Goal: Information Seeking & Learning: Learn about a topic

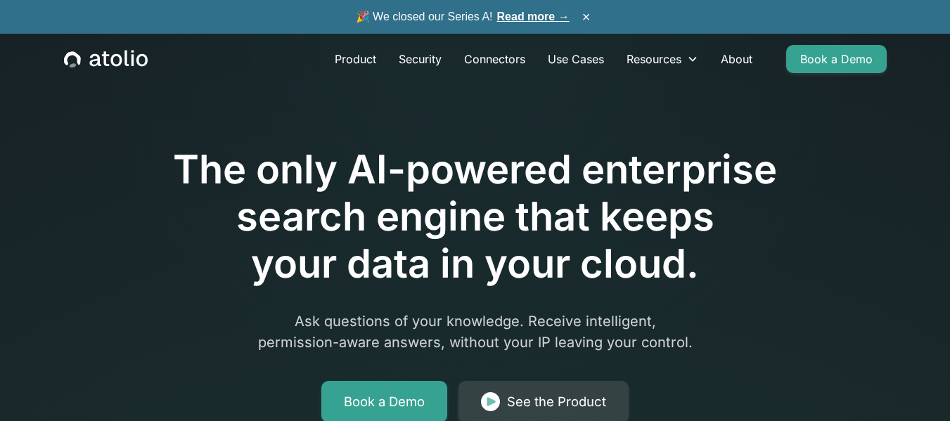
scroll to position [5091, 0]
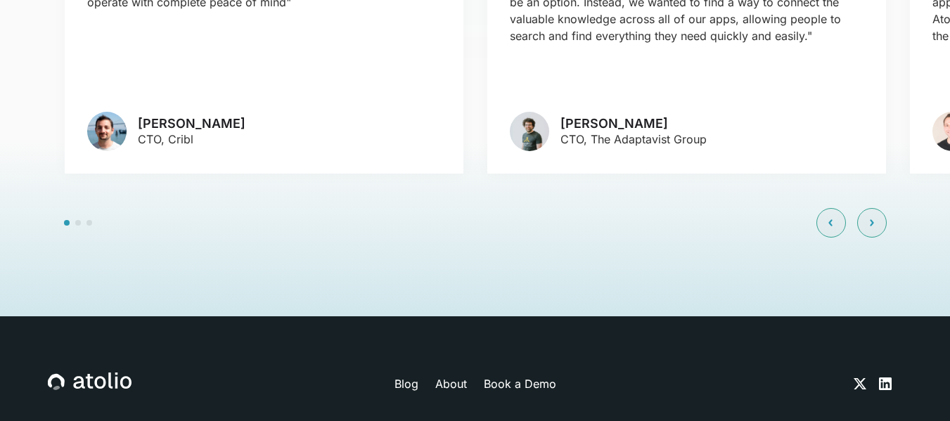
scroll to position [3395, 0]
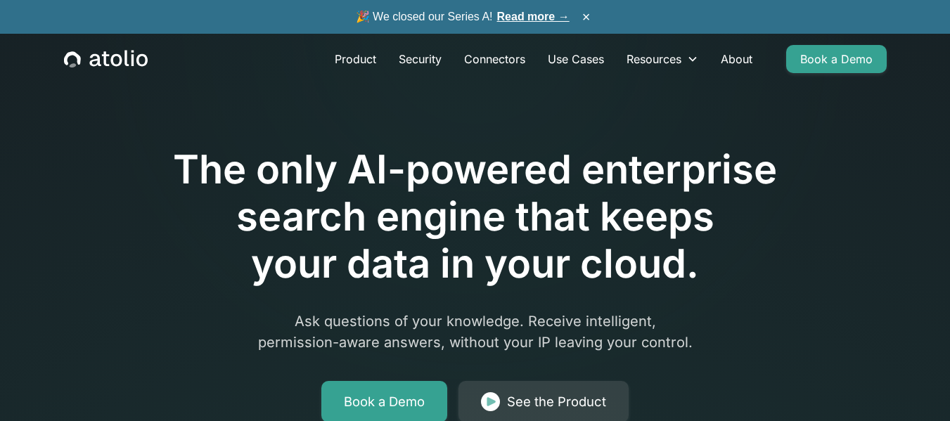
click at [540, 16] on link "Read more →" at bounding box center [533, 17] width 72 height 12
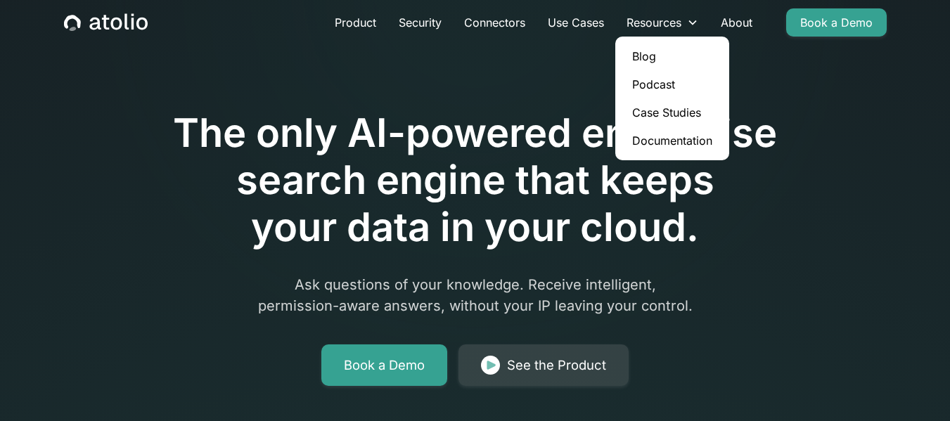
scroll to position [70, 0]
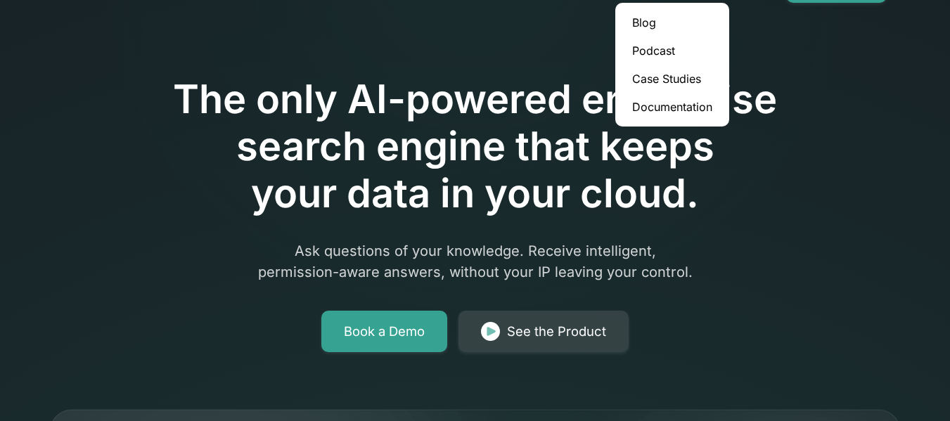
click at [772, 245] on div "The only AI-powered enterprise search engine that keeps your data in your cloud…" at bounding box center [475, 174] width 720 height 355
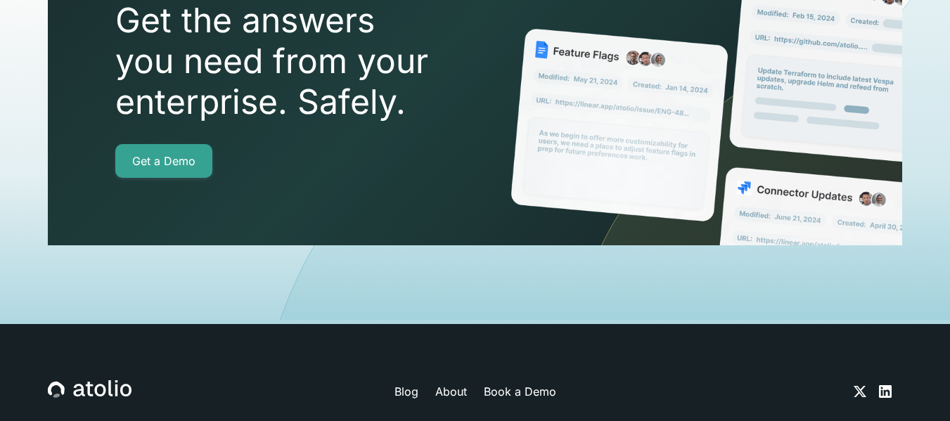
scroll to position [5091, 0]
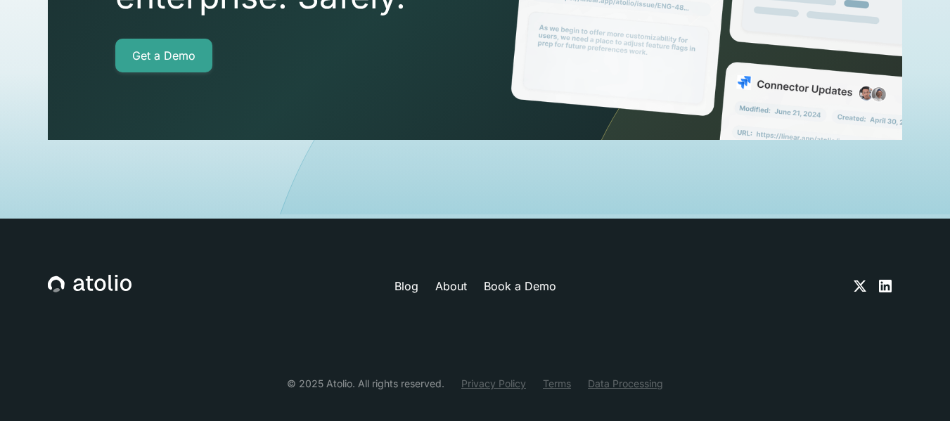
click at [513, 376] on link "Privacy Policy" at bounding box center [493, 383] width 65 height 15
click at [551, 376] on link "Terms" at bounding box center [557, 383] width 28 height 15
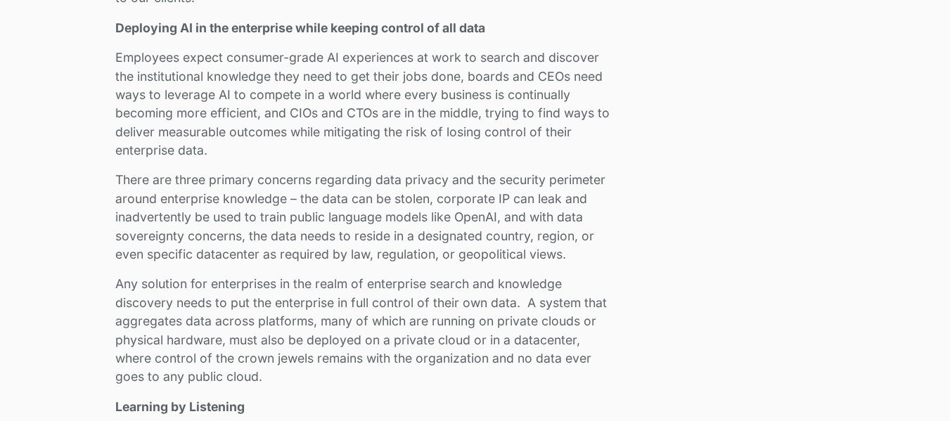
scroll to position [1196, 0]
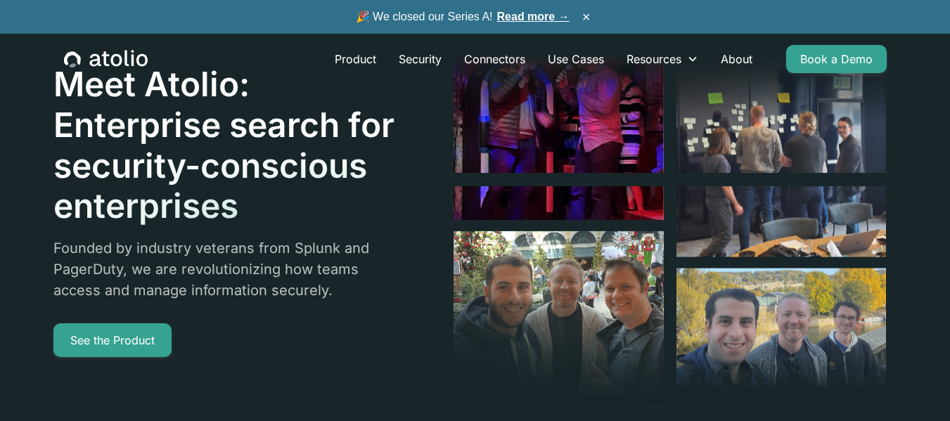
click at [528, 19] on link "Read more →" at bounding box center [533, 17] width 72 height 12
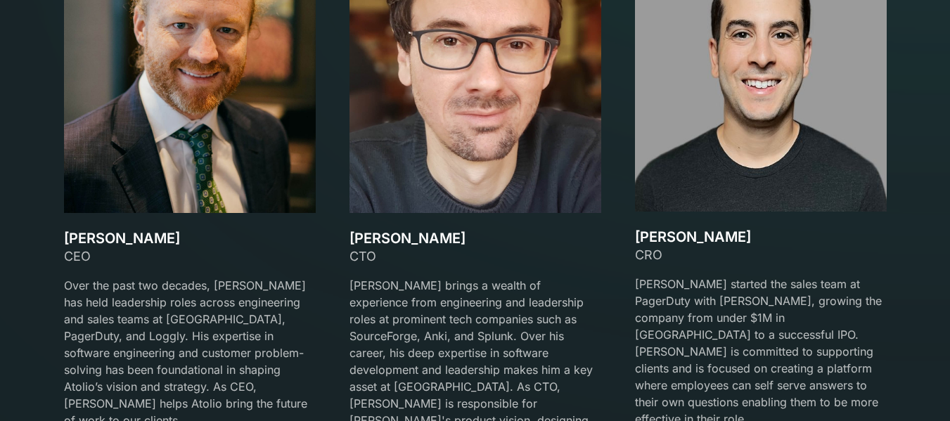
scroll to position [2129, 0]
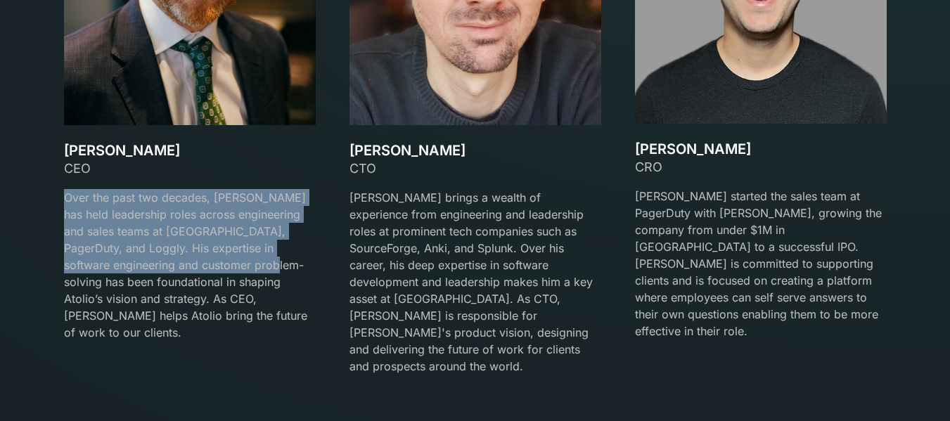
drag, startPoint x: 66, startPoint y: 186, endPoint x: 248, endPoint y: 269, distance: 200.5
click at [248, 269] on div "CEO Over the past two decades, David has held leadership roles across engineeri…" at bounding box center [190, 250] width 252 height 182
click at [148, 258] on p "Over the past two decades, David has held leadership roles across engineering a…" at bounding box center [190, 265] width 252 height 152
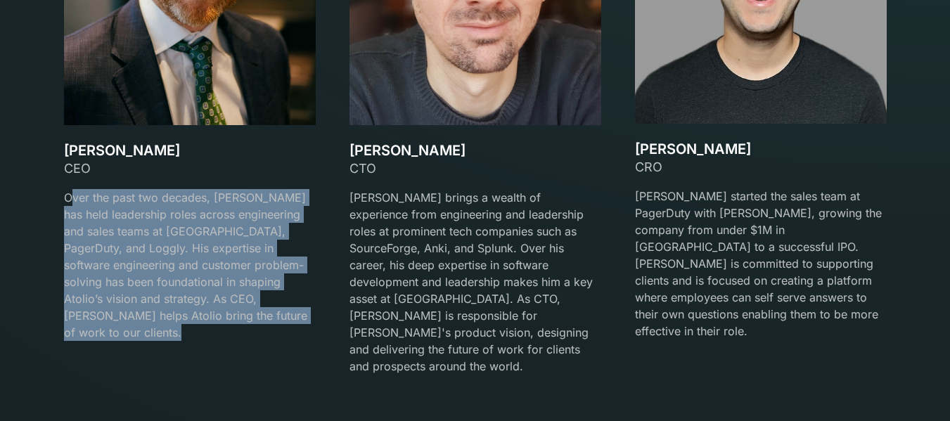
drag, startPoint x: 69, startPoint y: 198, endPoint x: 222, endPoint y: 327, distance: 200.1
click at [222, 327] on div "David Lanstein CEO Over the past two decades, David has held leadership roles a…" at bounding box center [190, 250] width 252 height 216
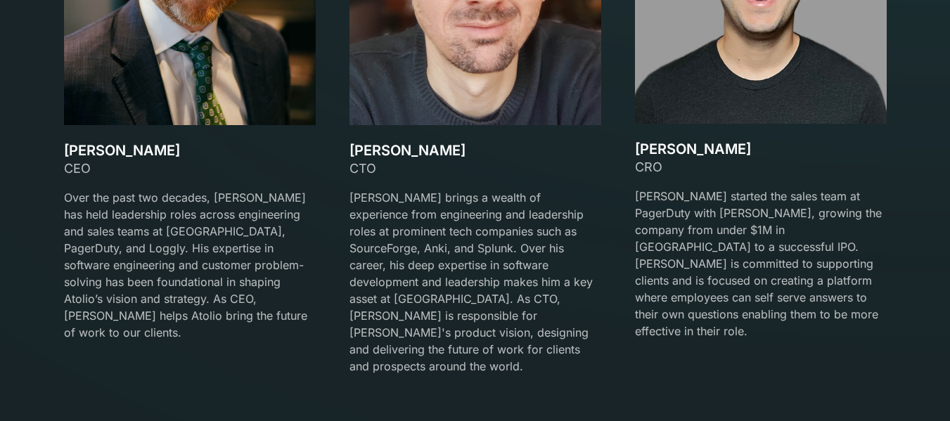
click at [329, 155] on div "David Lanstein CEO Over the past two decades, David has held leadership roles a…" at bounding box center [475, 118] width 823 height 547
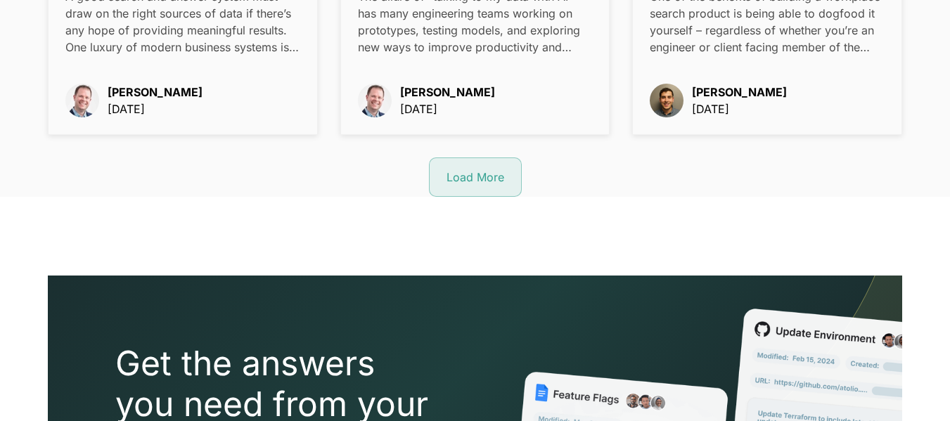
scroll to position [2110, 0]
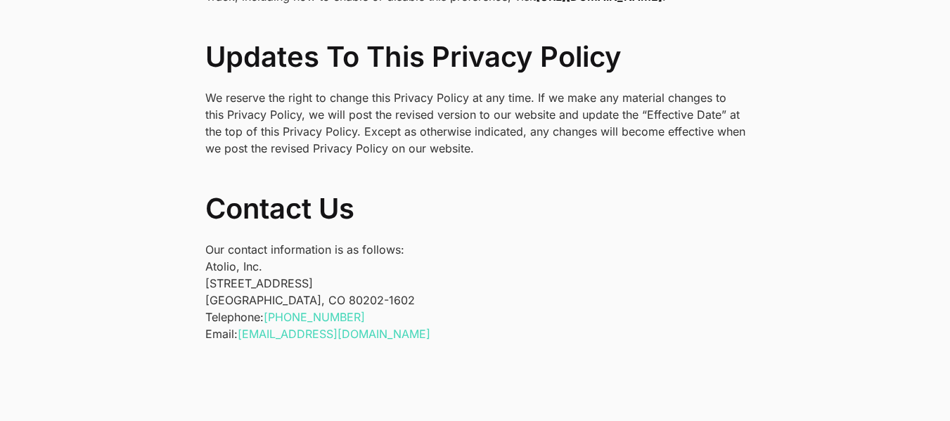
scroll to position [4783, 0]
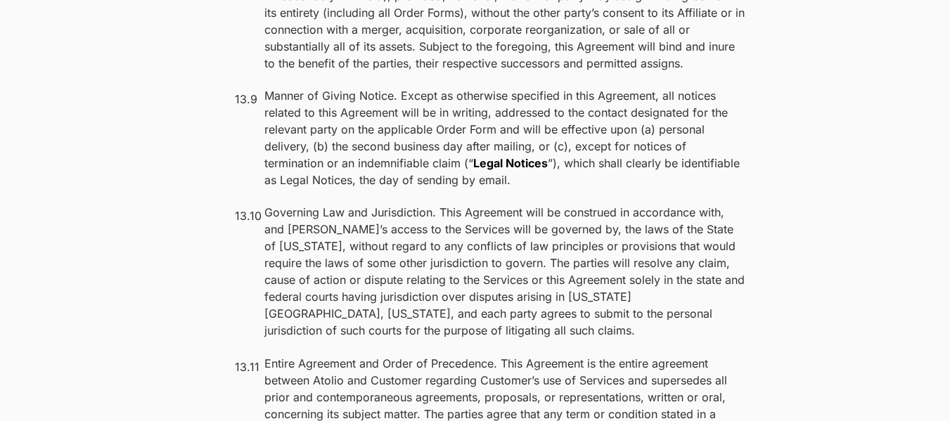
scroll to position [11184, 0]
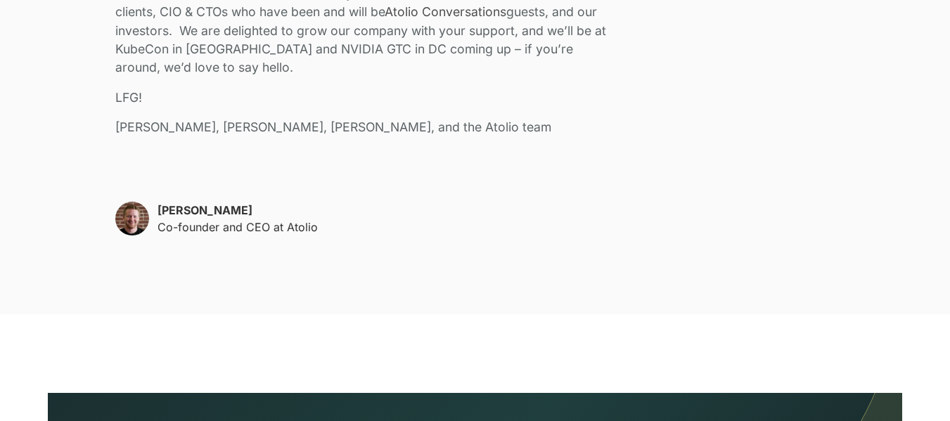
scroll to position [3376, 0]
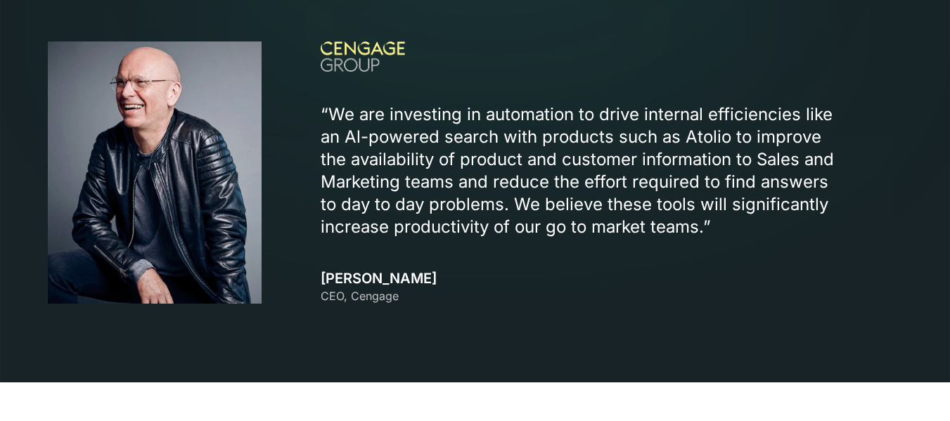
scroll to position [1829, 0]
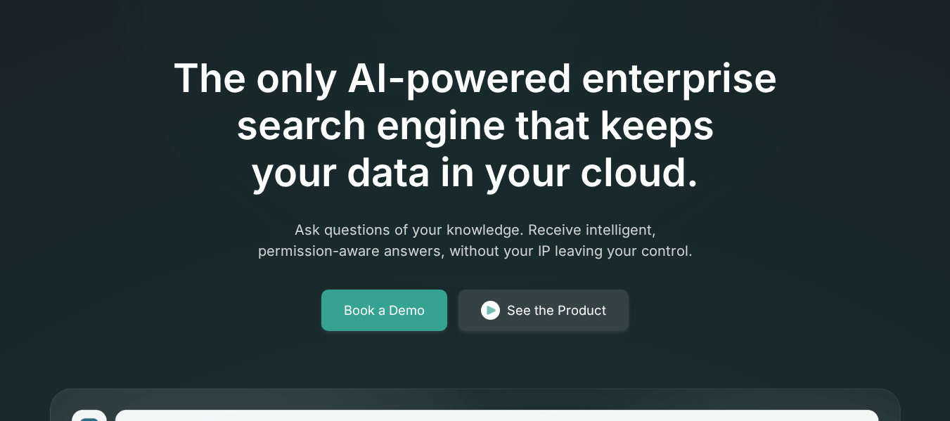
scroll to position [0, 0]
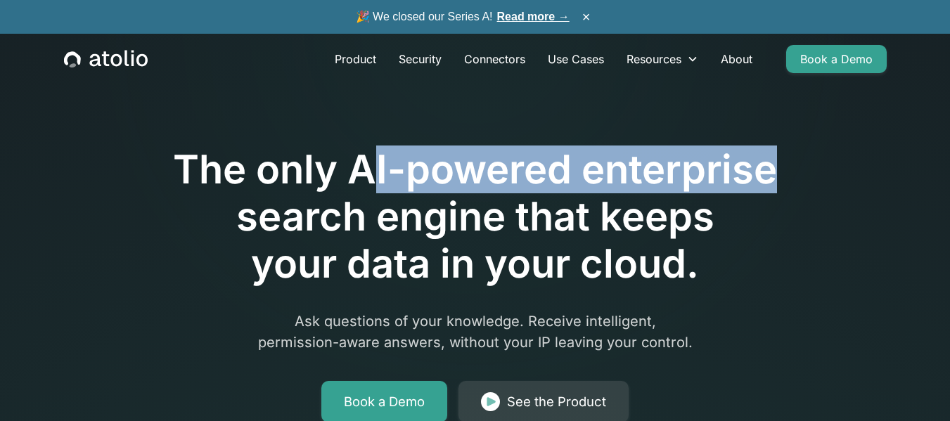
drag, startPoint x: 435, startPoint y: 160, endPoint x: 734, endPoint y: 165, distance: 299.7
click at [799, 160] on h1 "The only AI-powered enterprise search engine that keeps your data in your cloud." at bounding box center [475, 217] width 720 height 142
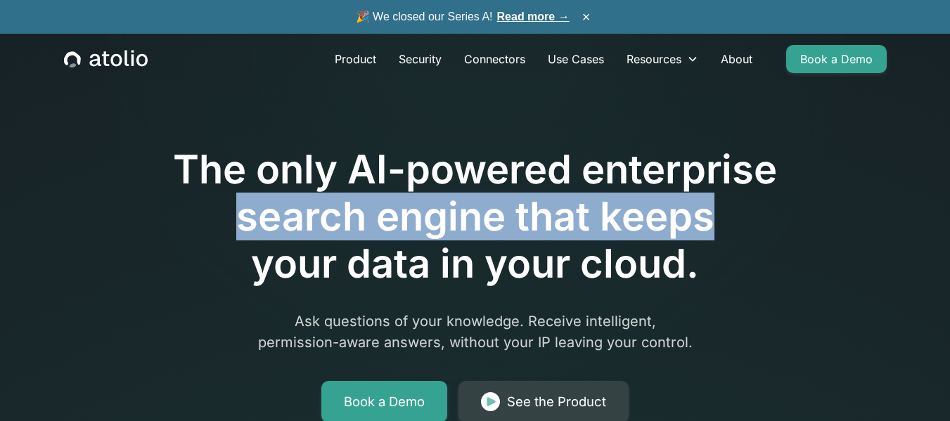
drag, startPoint x: 667, startPoint y: 238, endPoint x: 801, endPoint y: 241, distance: 134.4
click at [803, 241] on h1 "The only AI-powered enterprise search engine that keeps your data in your cloud." at bounding box center [475, 217] width 720 height 142
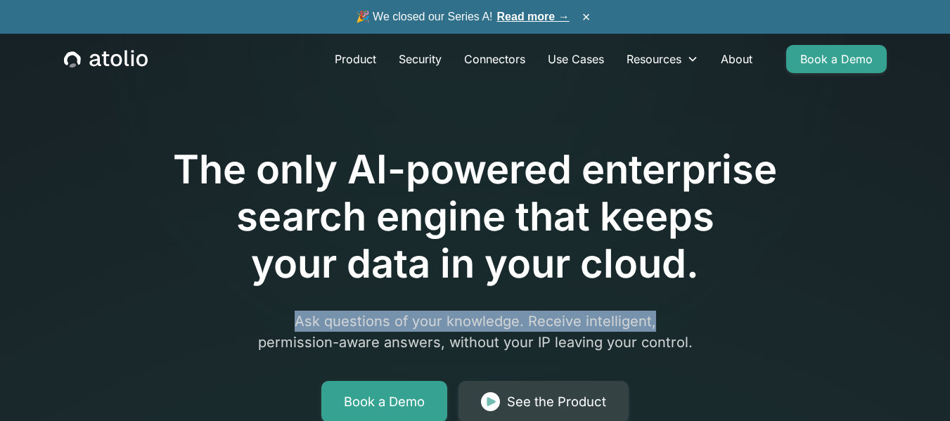
drag, startPoint x: 255, startPoint y: 312, endPoint x: 675, endPoint y: 327, distance: 419.5
click at [764, 307] on div "The only AI-powered enterprise search engine that keeps your data in your cloud…" at bounding box center [475, 245] width 720 height 355
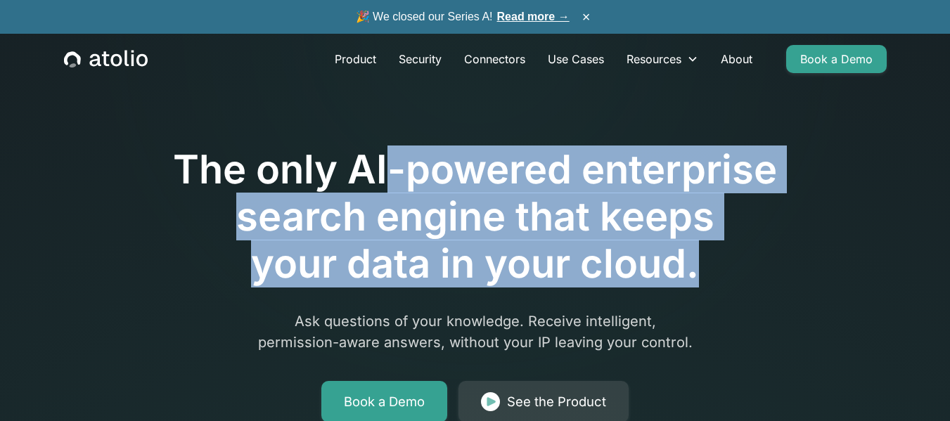
drag, startPoint x: 384, startPoint y: 150, endPoint x: 774, endPoint y: 264, distance: 406.9
click at [774, 264] on h1 "The only AI-powered enterprise search engine that keeps your data in your cloud." at bounding box center [475, 217] width 720 height 142
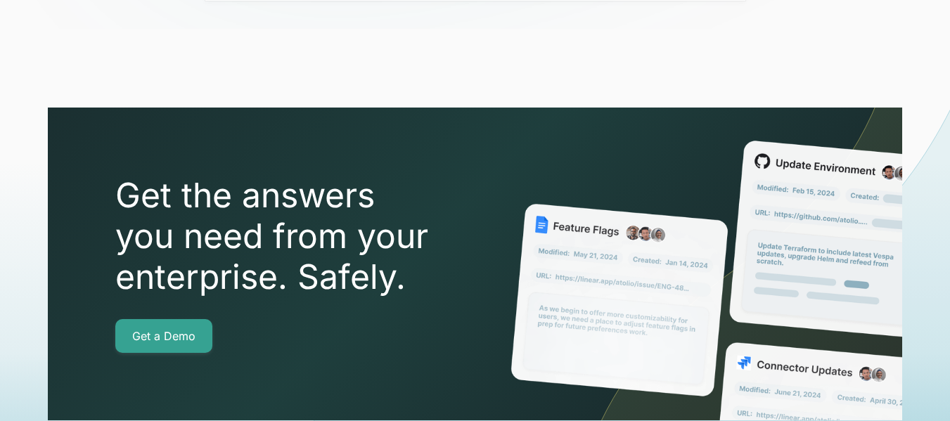
scroll to position [5091, 0]
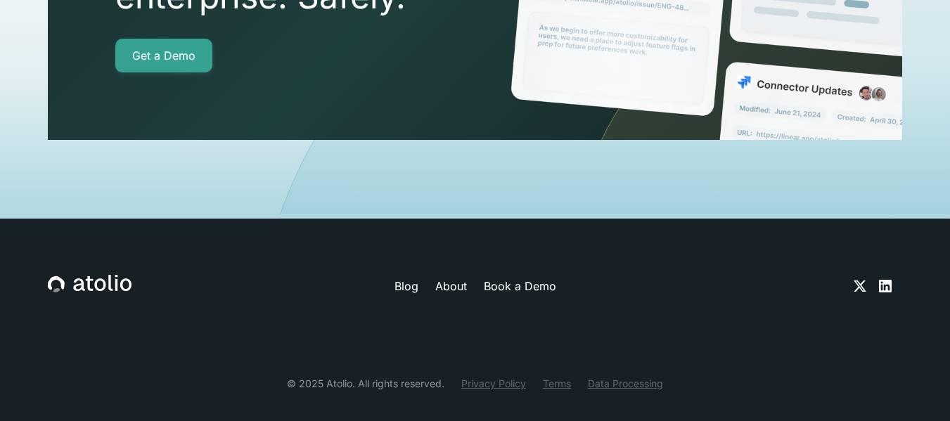
click at [502, 376] on link "Privacy Policy" at bounding box center [493, 383] width 65 height 15
click at [560, 376] on link "Terms" at bounding box center [557, 383] width 28 height 15
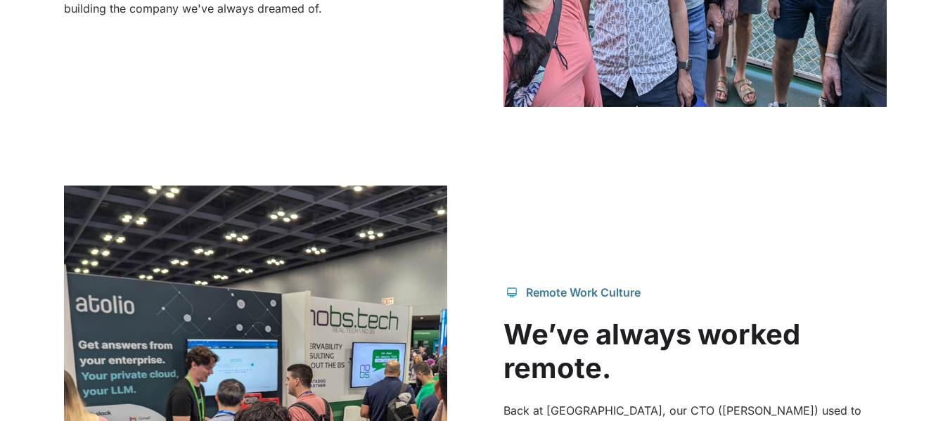
scroll to position [1055, 0]
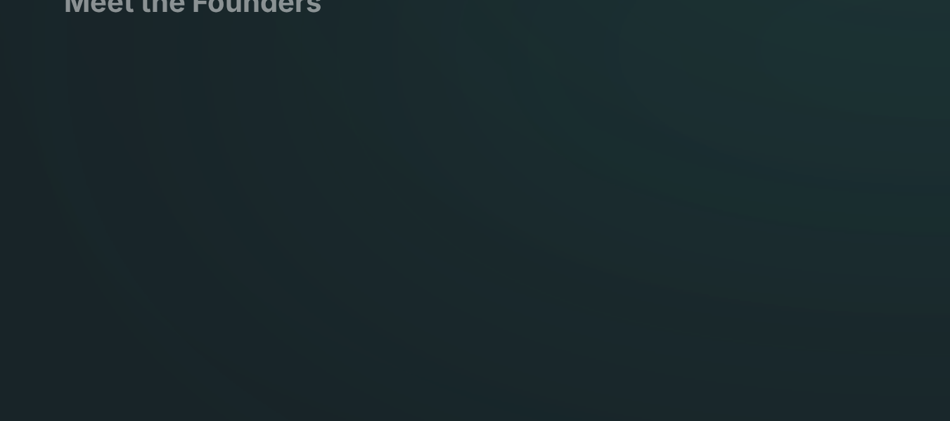
scroll to position [2462, 0]
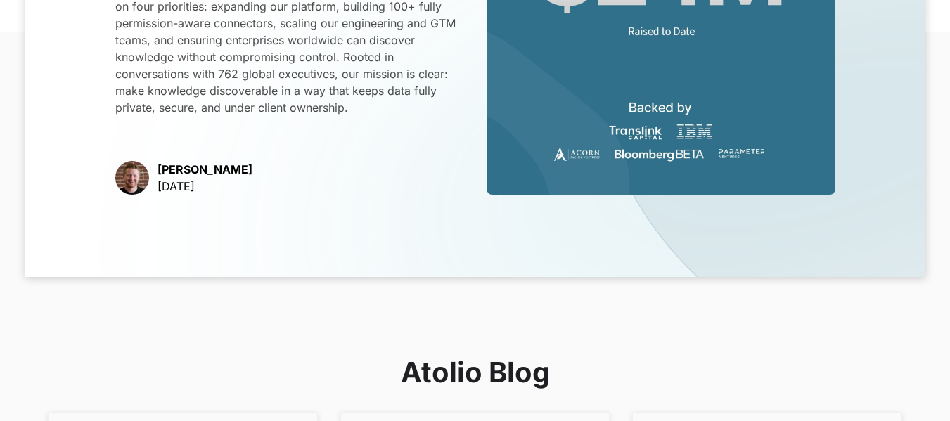
scroll to position [352, 0]
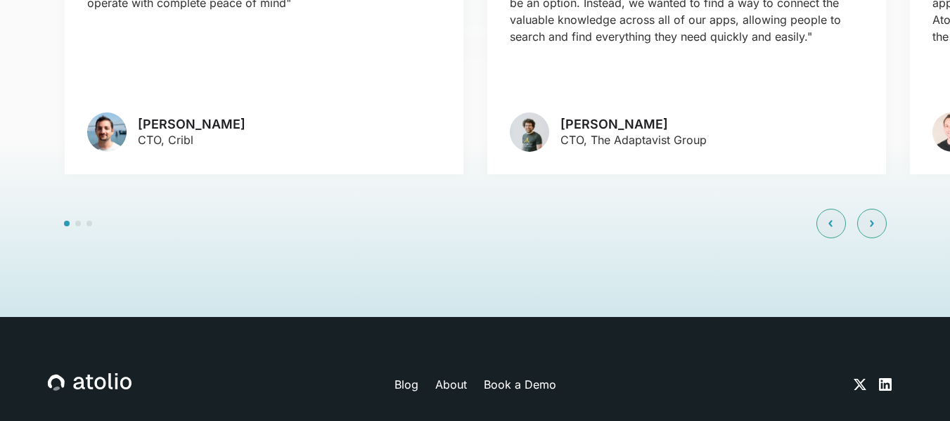
scroll to position [3395, 0]
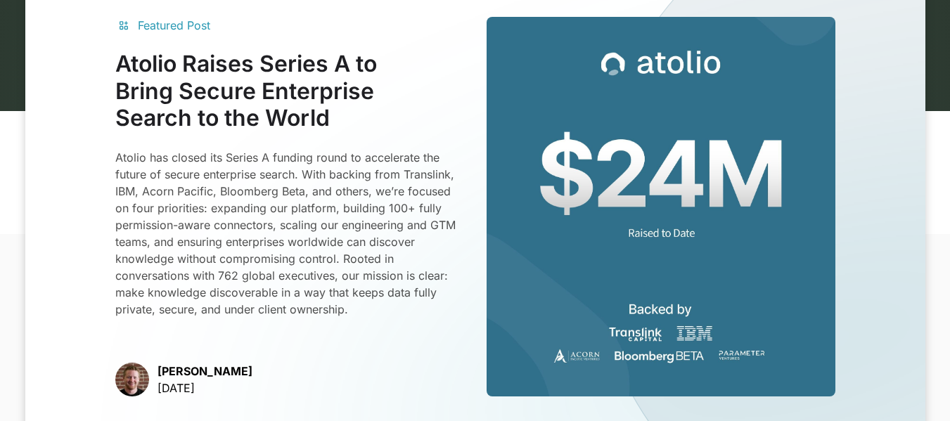
scroll to position [352, 0]
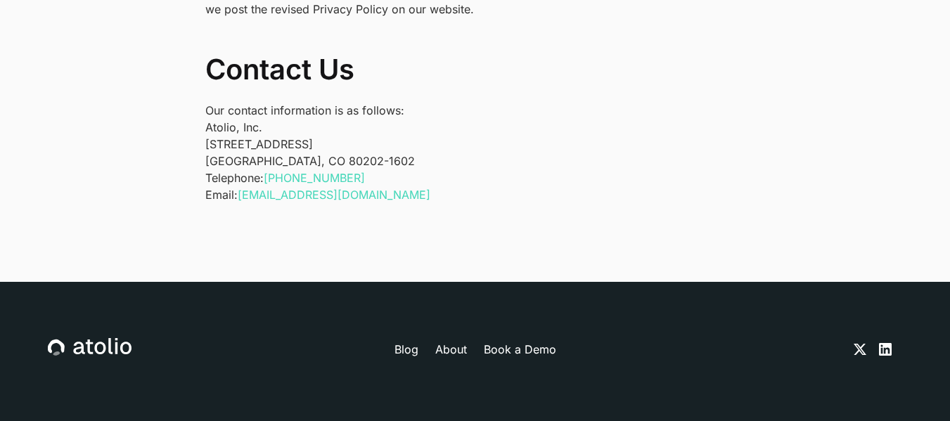
scroll to position [4733, 0]
